Goal: Transaction & Acquisition: Purchase product/service

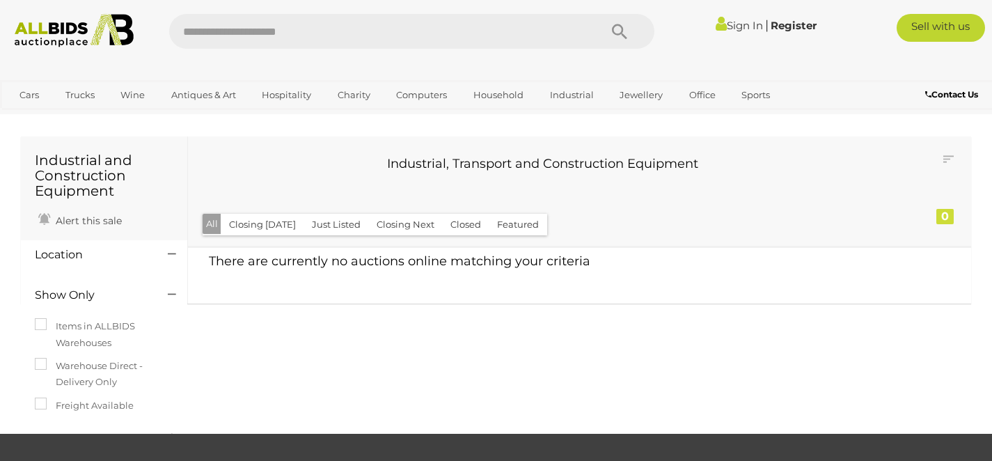
click at [274, 36] on input "text" at bounding box center [377, 31] width 417 height 35
click at [309, 34] on input "text" at bounding box center [377, 31] width 417 height 35
click at [288, 30] on input "text" at bounding box center [377, 31] width 417 height 35
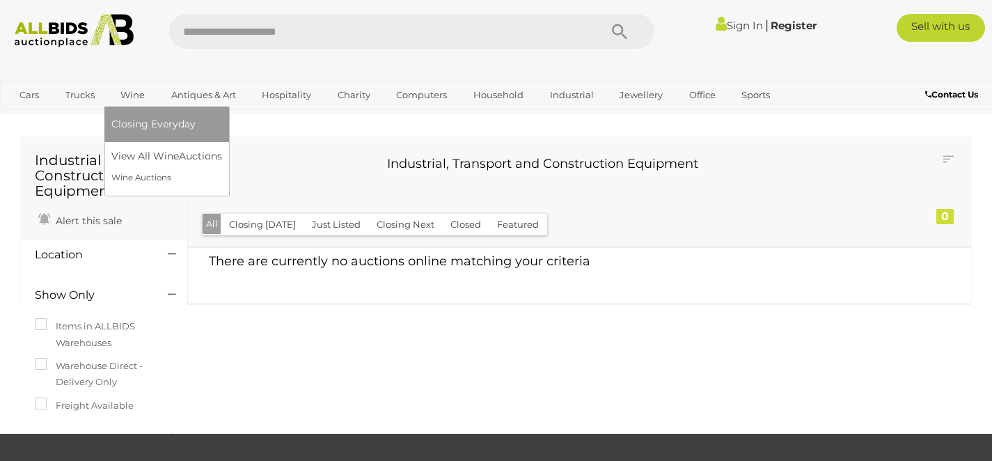
click at [136, 97] on link "Wine" at bounding box center [132, 95] width 42 height 23
click at [145, 161] on link "View All Wine Auctions" at bounding box center [169, 156] width 116 height 22
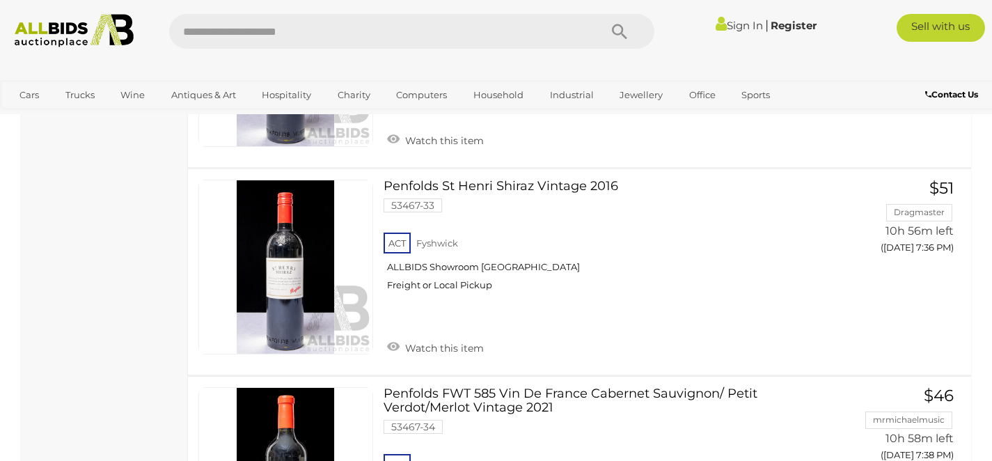
scroll to position [6852, 0]
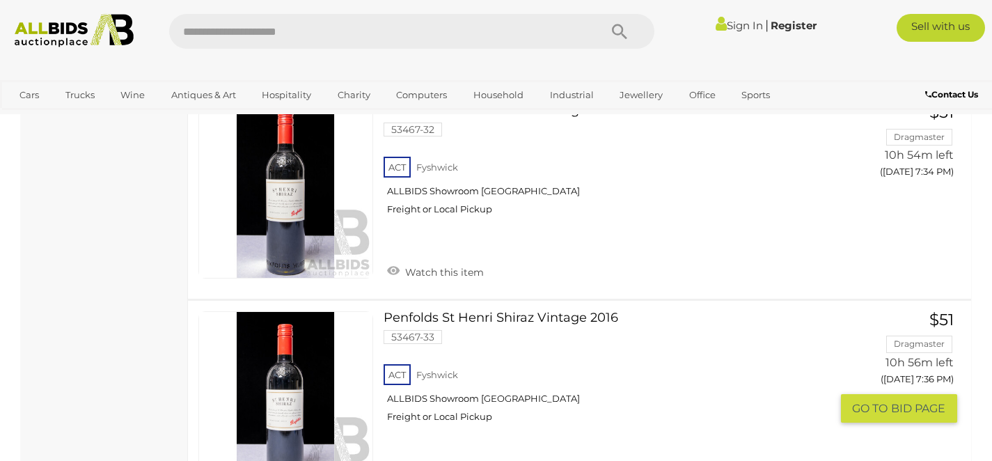
click at [287, 345] on link at bounding box center [285, 398] width 175 height 175
